Goal: Find contact information: Find contact information

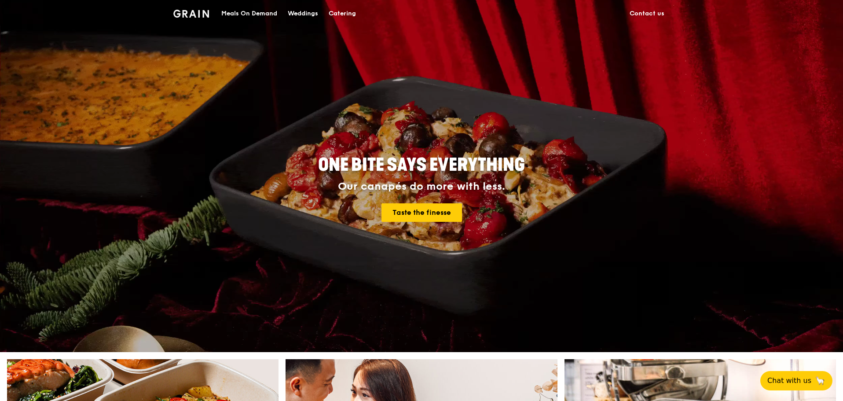
click at [644, 15] on link "Contact us" at bounding box center [646, 13] width 45 height 26
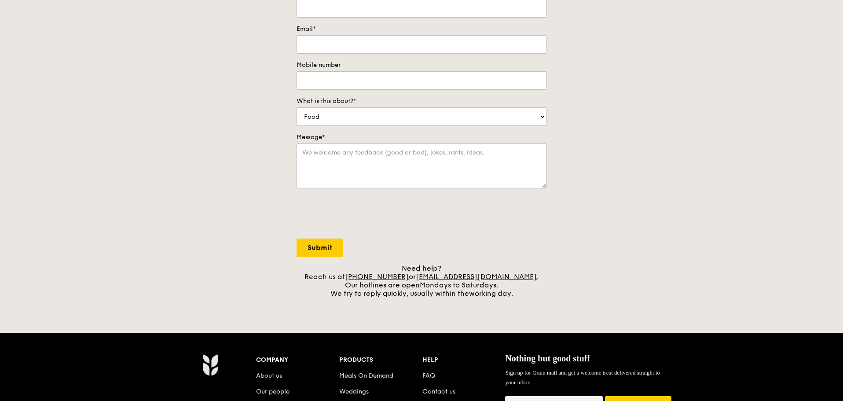
scroll to position [176, 0]
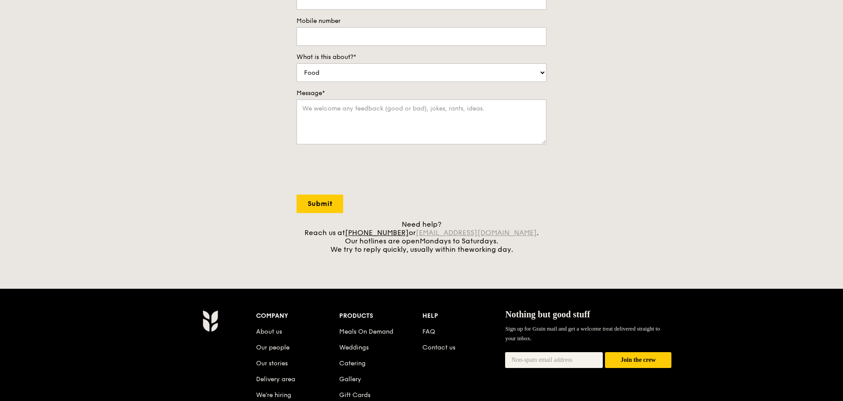
drag, startPoint x: 428, startPoint y: 234, endPoint x: 439, endPoint y: 230, distance: 11.4
click at [439, 230] on div "Need help? Reach us at [PHONE_NUMBER] or [EMAIL_ADDRESS][DOMAIN_NAME] . Our hot…" at bounding box center [422, 236] width 250 height 33
click at [484, 217] on div "Contact us We love hearing from our customers. Talk to us about anything. We ar…" at bounding box center [422, 70] width 264 height 368
drag, startPoint x: 429, startPoint y: 231, endPoint x: 447, endPoint y: 231, distance: 18.5
click at [447, 231] on div "Need help? Reach us at [PHONE_NUMBER] or [EMAIL_ADDRESS][DOMAIN_NAME] . Our hot…" at bounding box center [422, 236] width 250 height 33
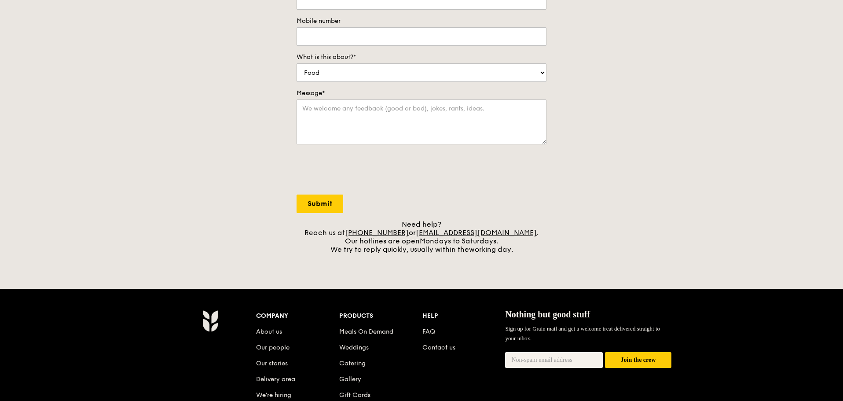
click at [468, 220] on div "Contact us We love hearing from our customers. Talk to us about anything. We ar…" at bounding box center [422, 70] width 264 height 368
drag, startPoint x: 429, startPoint y: 231, endPoint x: 513, endPoint y: 233, distance: 84.0
click at [513, 233] on div "Need help? Reach us at [PHONE_NUMBER] or [EMAIL_ADDRESS][DOMAIN_NAME] . Our hot…" at bounding box center [422, 236] width 250 height 33
copy link "[EMAIL_ADDRESS][DOMAIN_NAME]"
